Goal: Task Accomplishment & Management: Complete application form

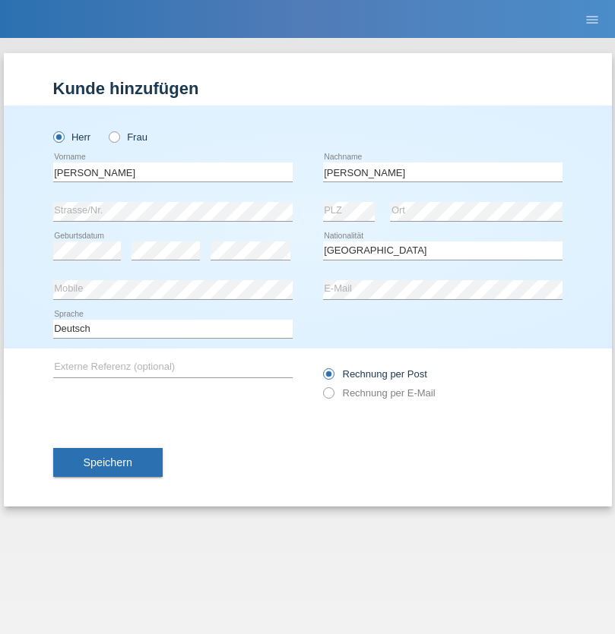
select select "CH"
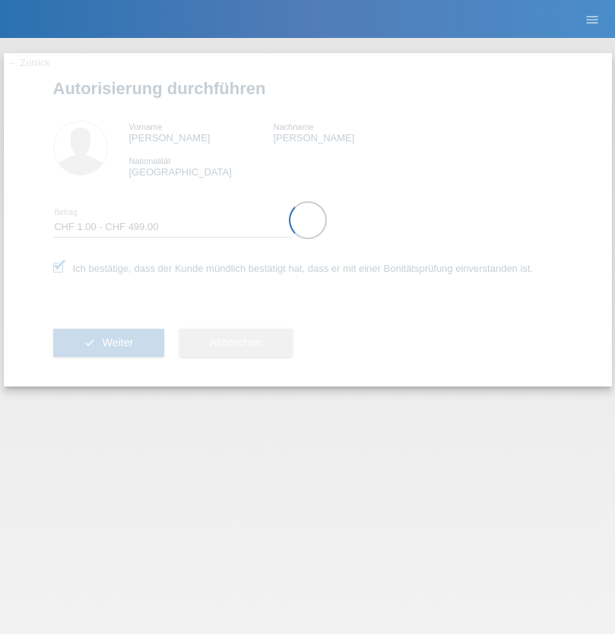
select select "1"
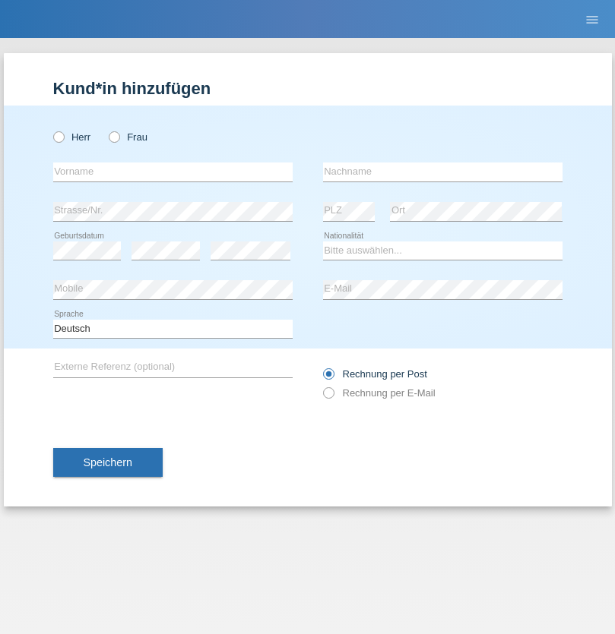
radio input "true"
click at [172, 172] on input "text" at bounding box center [172, 172] width 239 height 19
type input "Ramalingam"
click at [442, 172] on input "text" at bounding box center [442, 172] width 239 height 19
type input "Sascha"
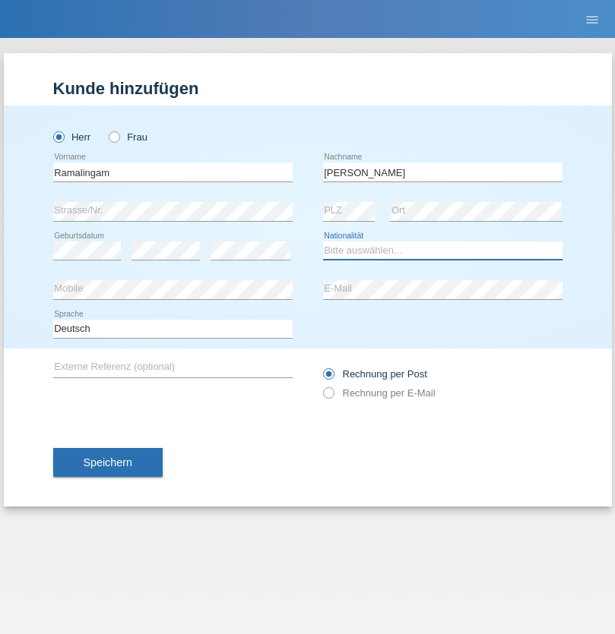
select select "CH"
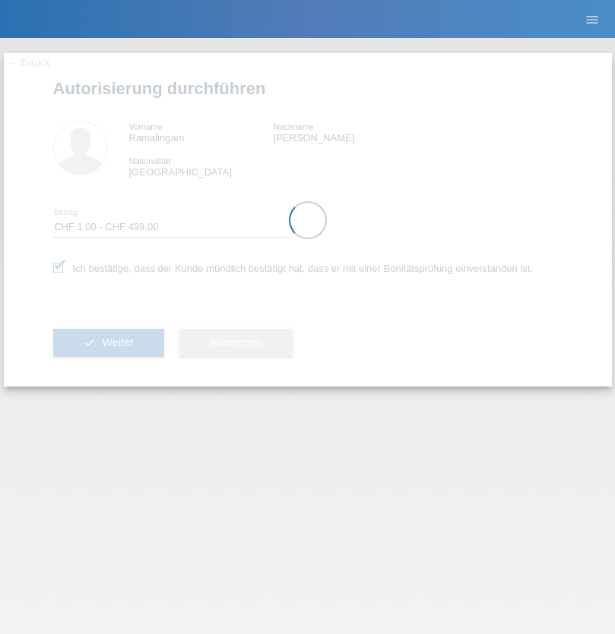
select select "1"
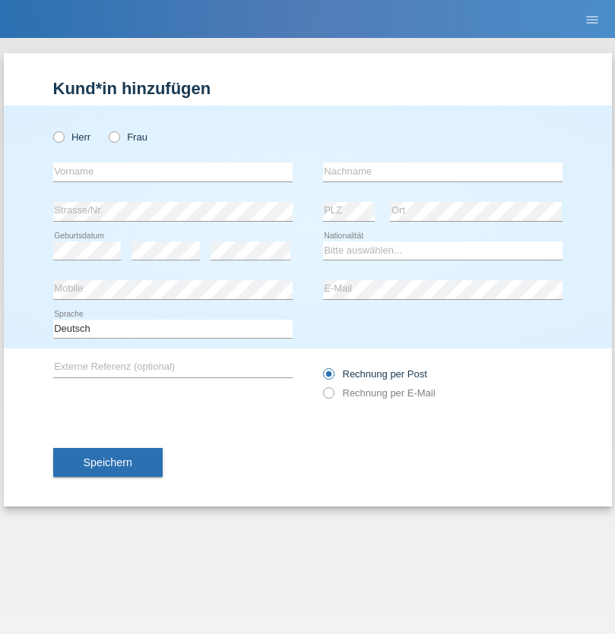
radio input "true"
click at [172, 172] on input "text" at bounding box center [172, 172] width 239 height 19
type input "Bilan"
click at [442, 172] on input "text" at bounding box center [442, 172] width 239 height 19
type input "Ali Nor"
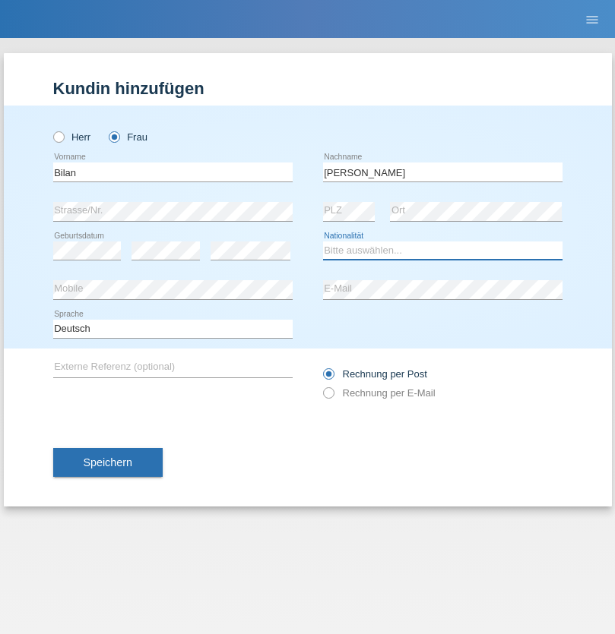
select select "SO"
select select "C"
select select "13"
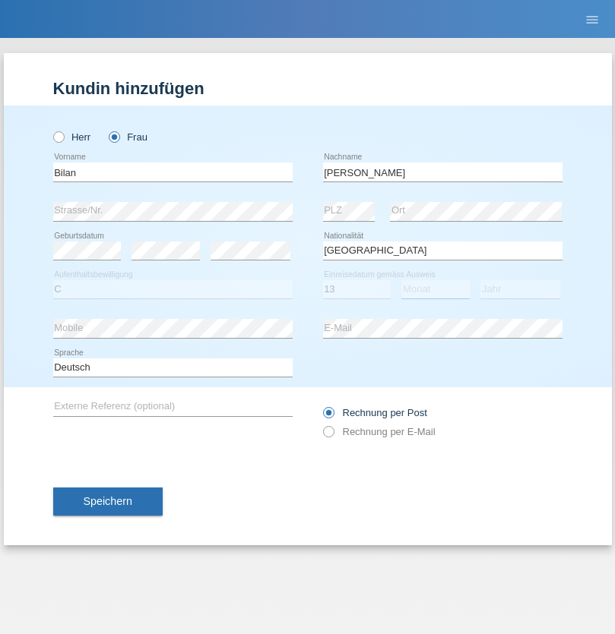
select select "07"
select select "2021"
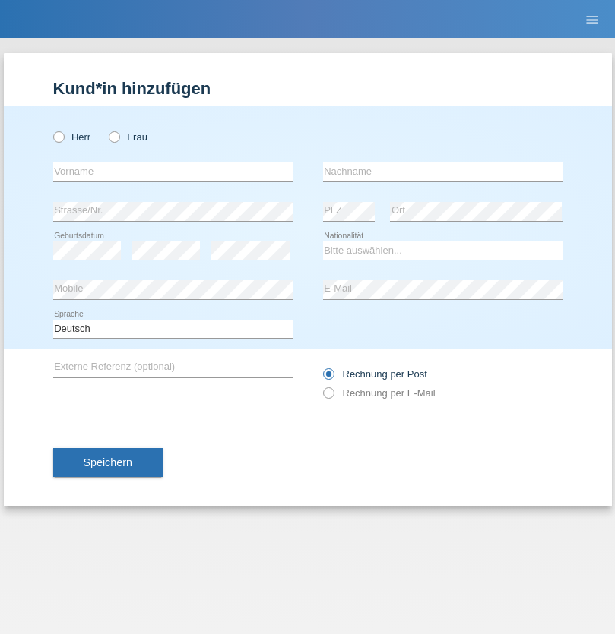
radio input "true"
click at [172, 172] on input "text" at bounding box center [172, 172] width 239 height 19
type input "Shpend"
click at [442, 172] on input "text" at bounding box center [442, 172] width 239 height 19
type input "Sadiku"
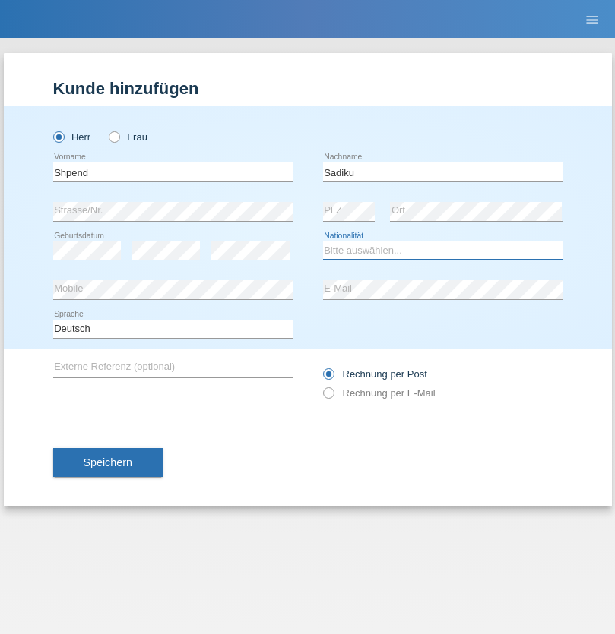
select select "XK"
select select "C"
select select "07"
select select "12"
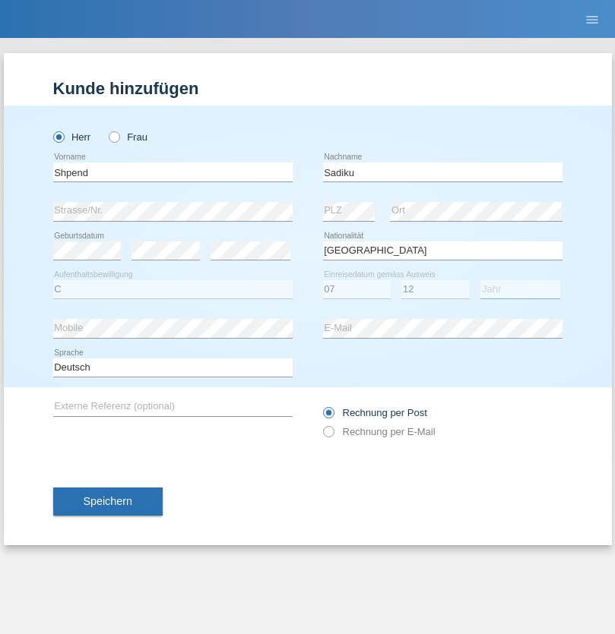
select select "1982"
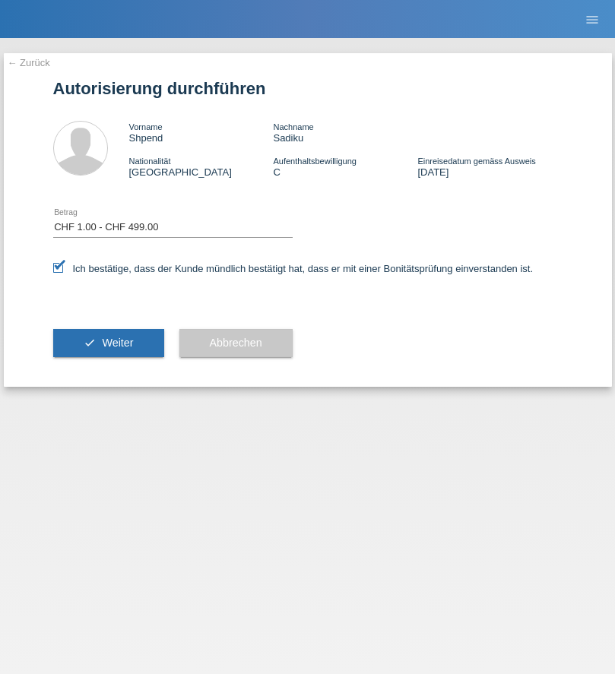
select select "1"
click at [108, 343] on span "Weiter" at bounding box center [117, 343] width 31 height 12
